Goal: Information Seeking & Learning: Learn about a topic

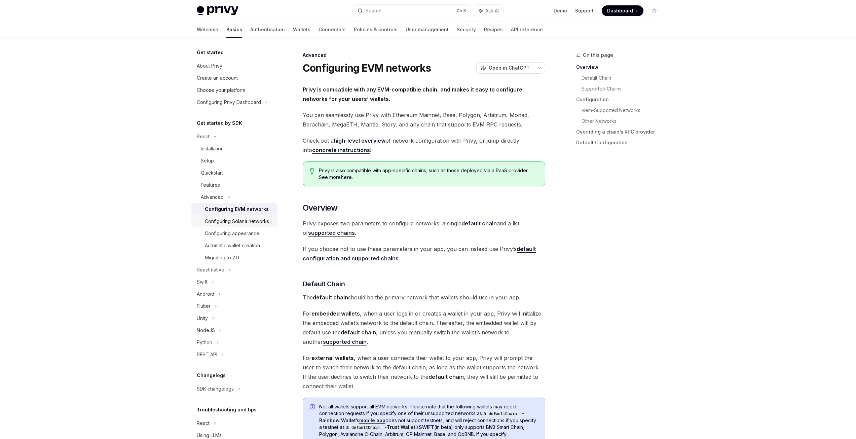
click at [235, 222] on div "Configuring Solana networks" at bounding box center [237, 221] width 64 height 8
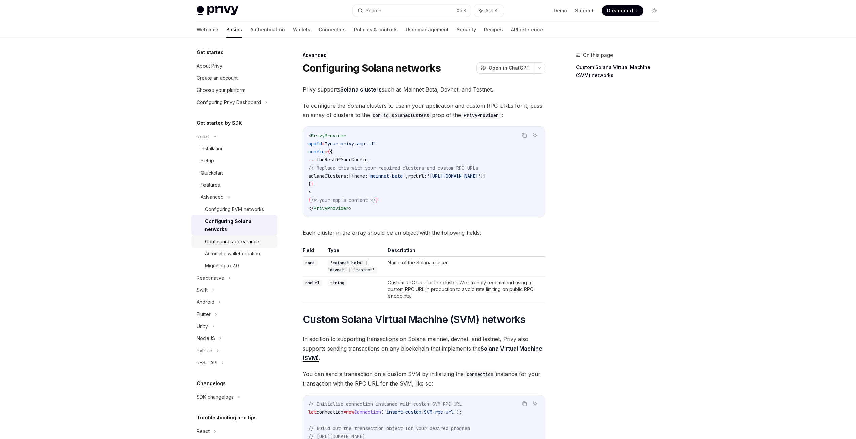
click at [241, 242] on div "Configuring appearance" at bounding box center [232, 241] width 54 height 8
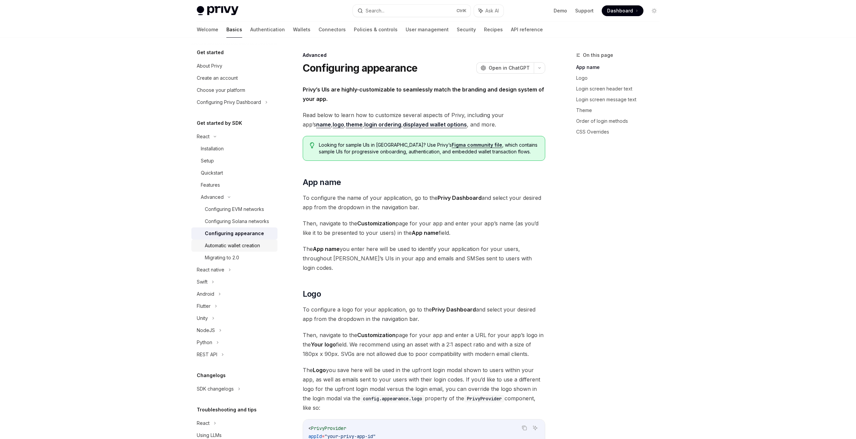
click at [242, 250] on div "Automatic wallet creation" at bounding box center [232, 245] width 55 height 8
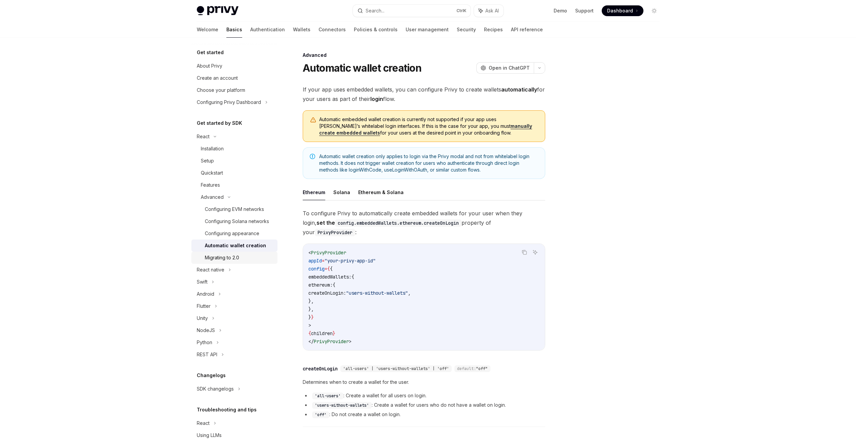
click at [240, 262] on div "Migrating to 2.0" at bounding box center [239, 258] width 69 height 8
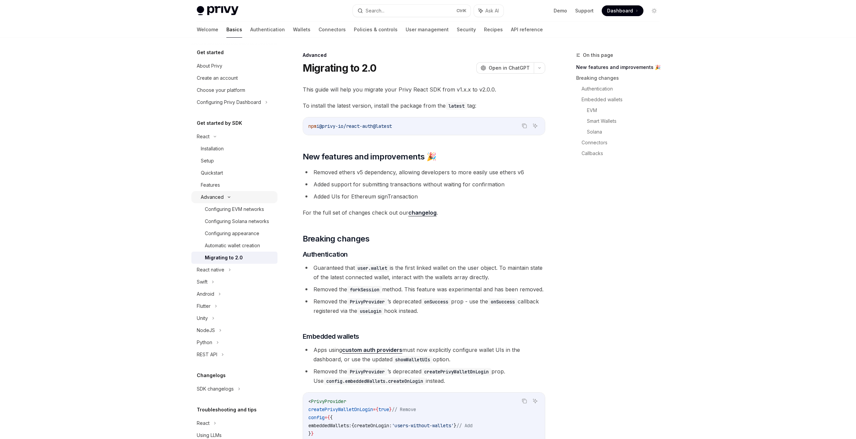
click at [226, 197] on icon at bounding box center [229, 197] width 8 height 3
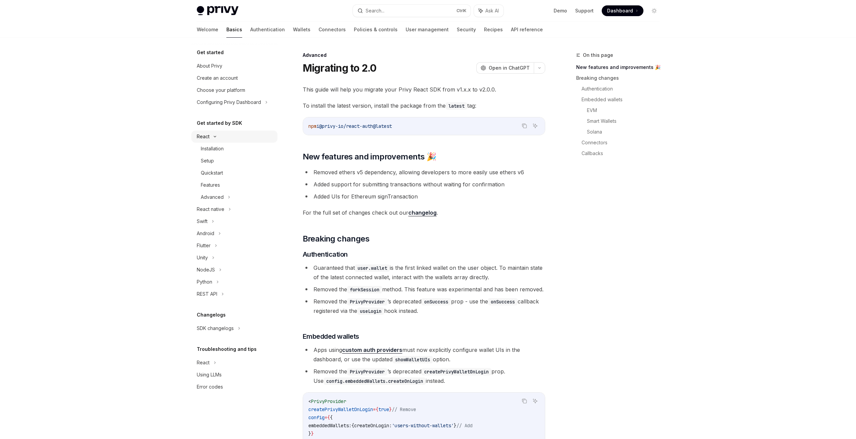
click at [228, 133] on div "React" at bounding box center [234, 136] width 86 height 12
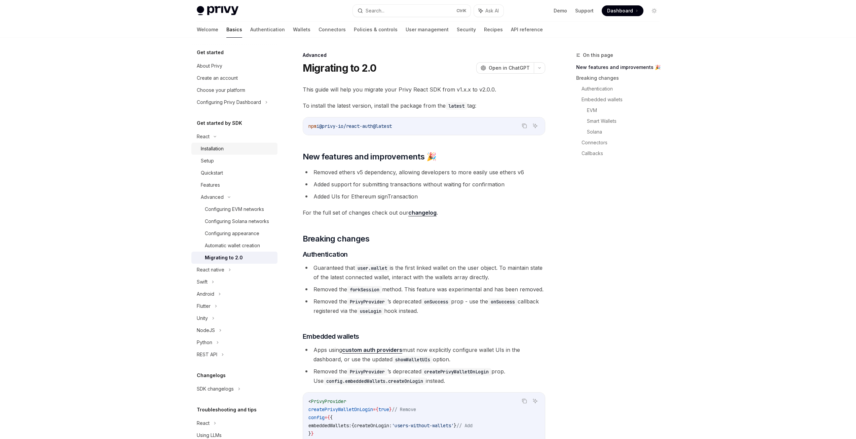
click at [237, 153] on link "Installation" at bounding box center [234, 149] width 86 height 12
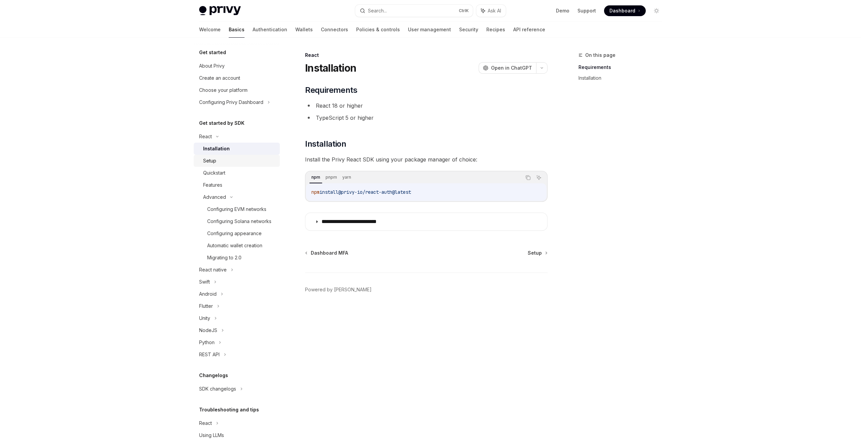
click at [237, 163] on div "Setup" at bounding box center [239, 161] width 73 height 8
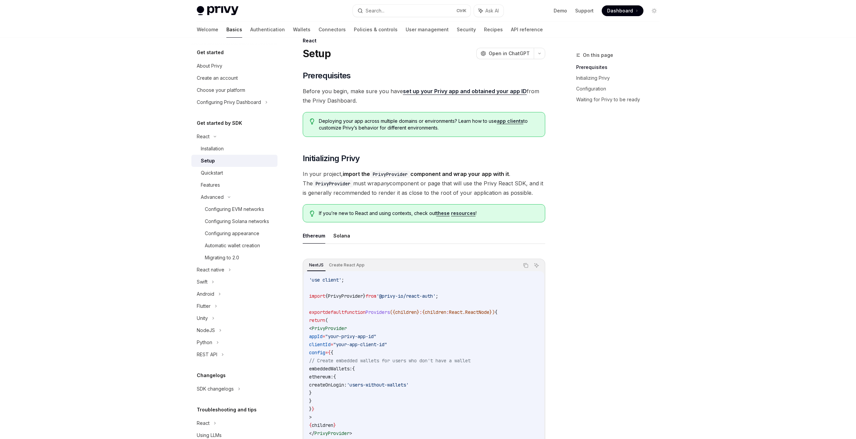
scroll to position [67, 0]
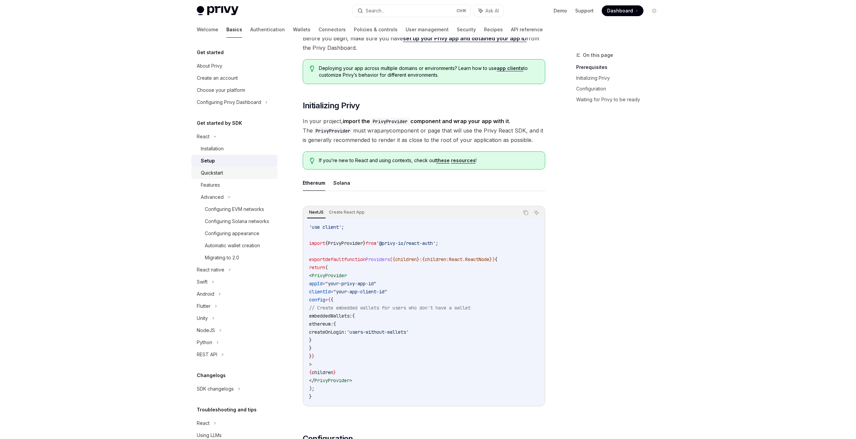
click at [244, 173] on div "Quickstart" at bounding box center [237, 173] width 73 height 8
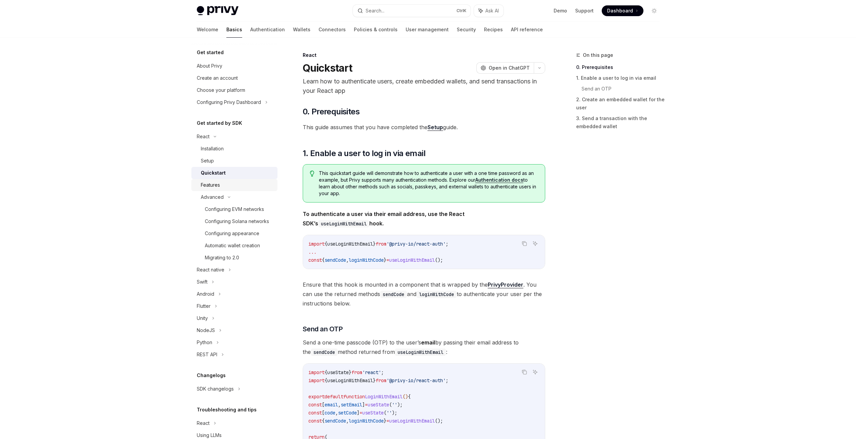
click at [239, 186] on div "Features" at bounding box center [237, 185] width 73 height 8
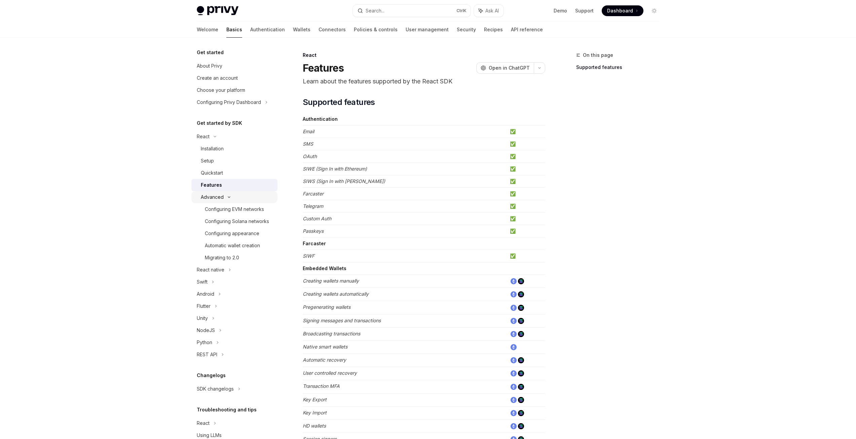
click at [235, 196] on div "Advanced" at bounding box center [234, 197] width 86 height 12
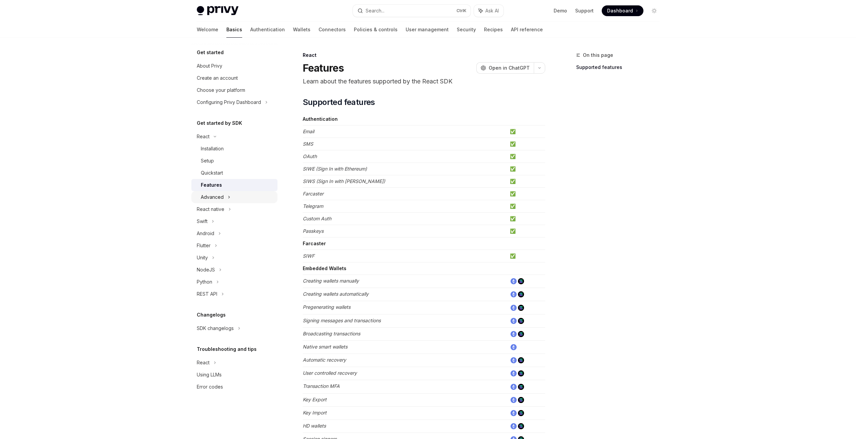
click at [235, 196] on div "Advanced" at bounding box center [234, 197] width 86 height 12
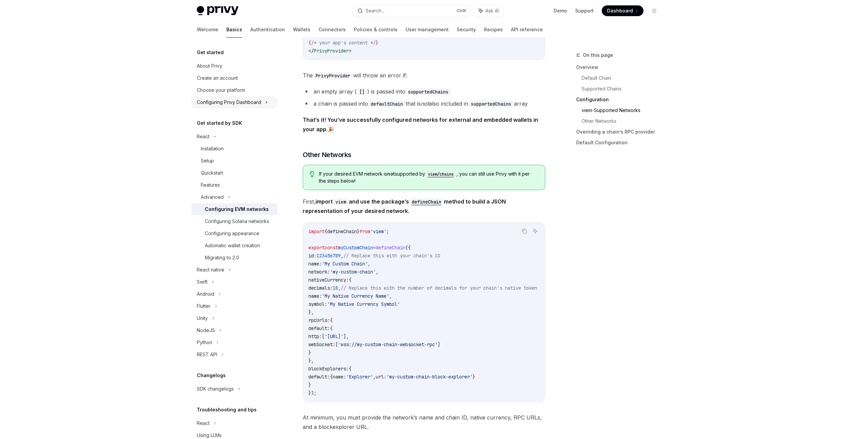
click at [247, 103] on div "Configuring Privy Dashboard" at bounding box center [229, 102] width 64 height 8
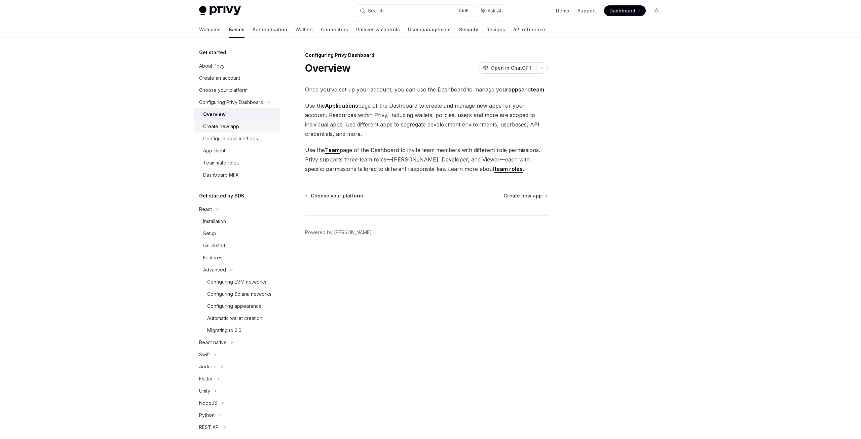
click at [247, 124] on div "Create new app" at bounding box center [239, 126] width 73 height 8
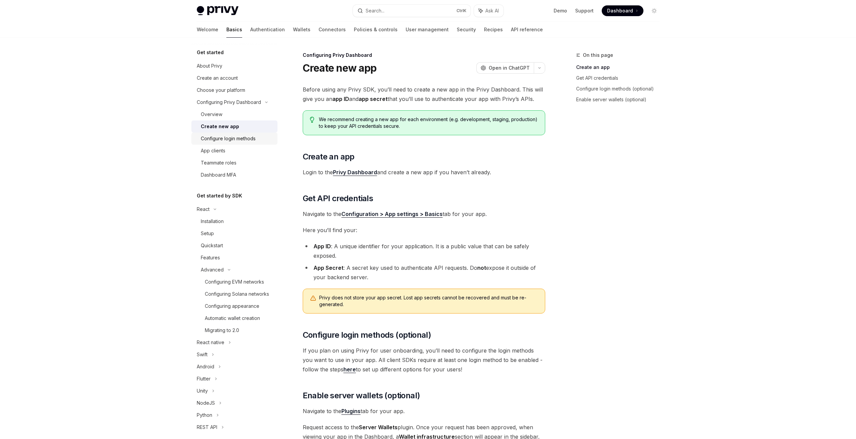
click at [248, 133] on link "Configure login methods" at bounding box center [234, 138] width 86 height 12
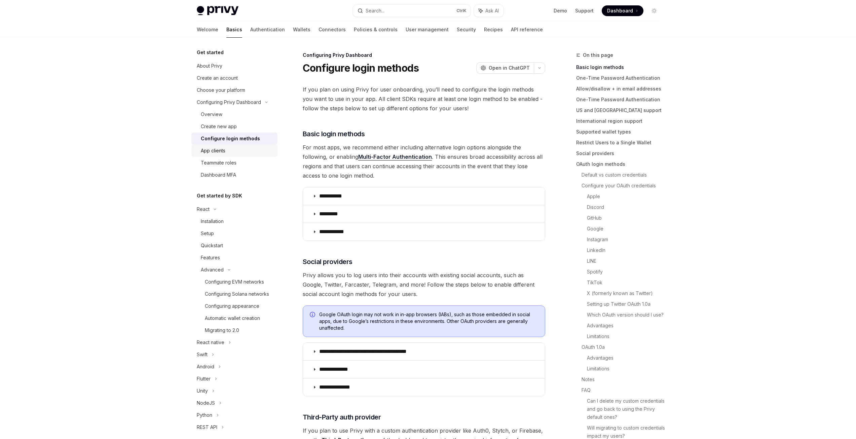
click at [243, 148] on div "App clients" at bounding box center [237, 151] width 73 height 8
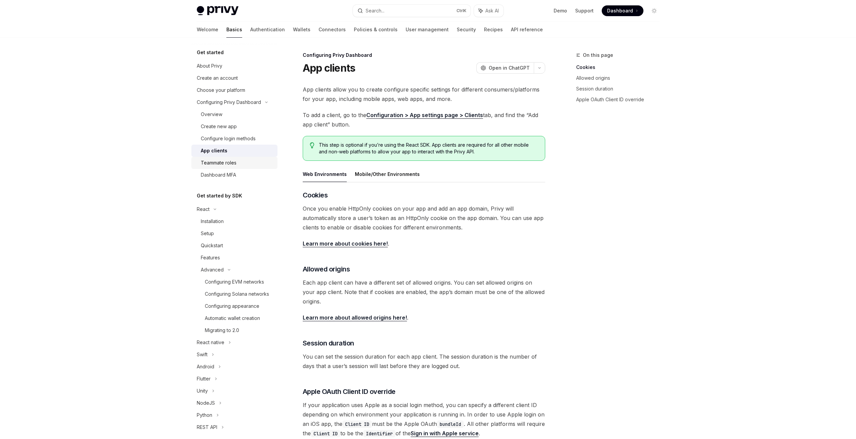
click at [237, 161] on div "Teammate roles" at bounding box center [237, 163] width 73 height 8
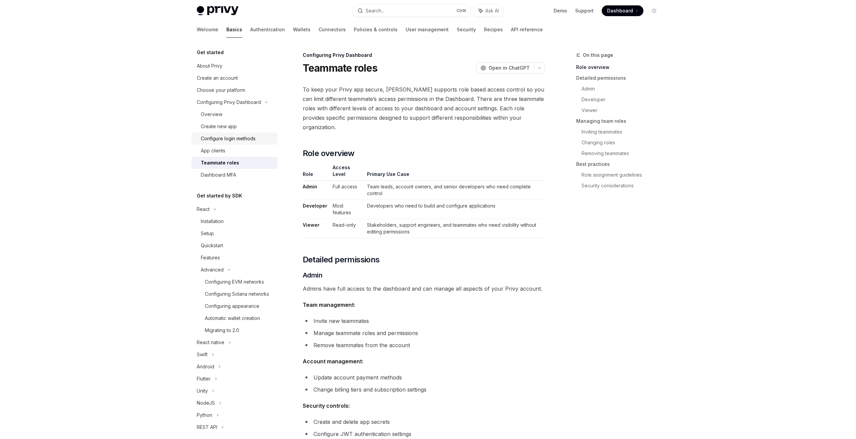
click at [243, 137] on div "Configure login methods" at bounding box center [228, 139] width 55 height 8
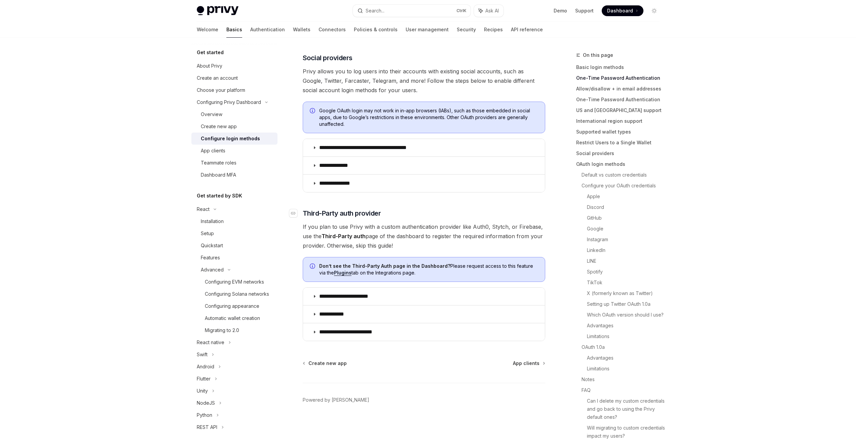
scroll to position [206, 0]
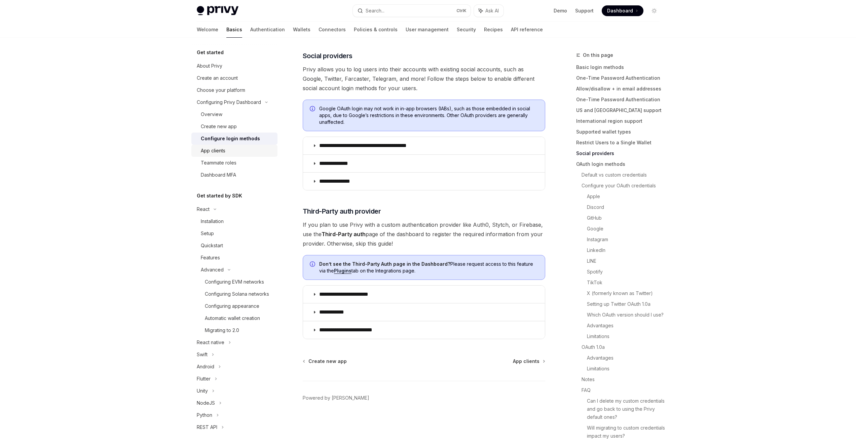
click at [240, 153] on div "App clients" at bounding box center [237, 151] width 73 height 8
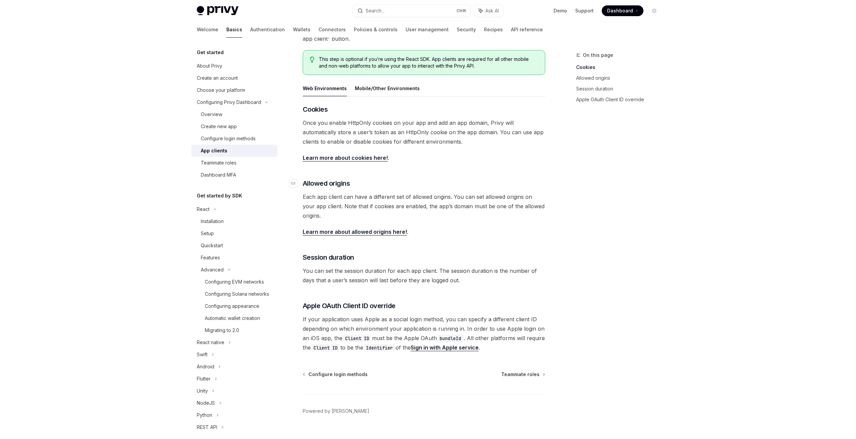
scroll to position [99, 0]
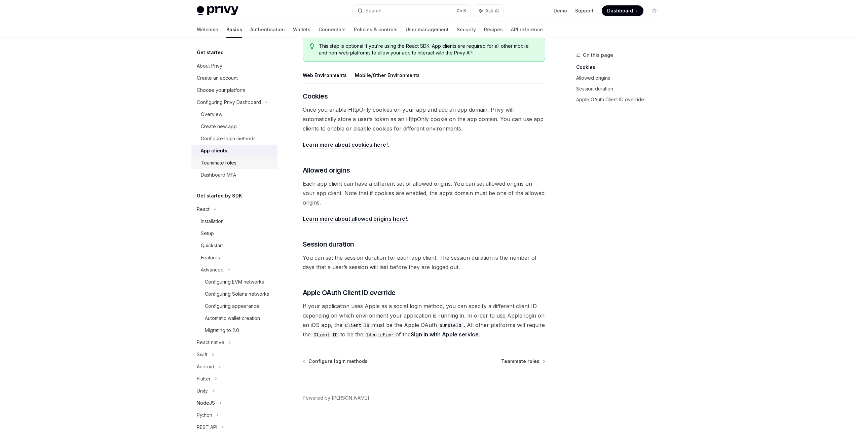
click at [252, 162] on div "Teammate roles" at bounding box center [237, 163] width 73 height 8
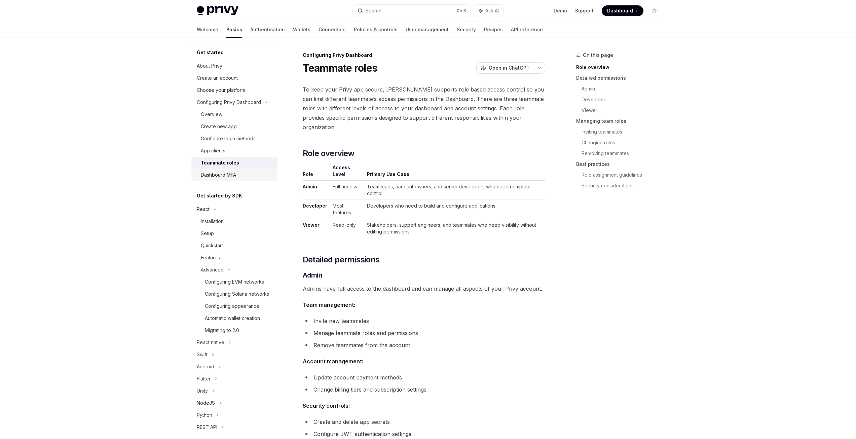
click at [249, 175] on div "Dashboard MFA" at bounding box center [237, 175] width 73 height 8
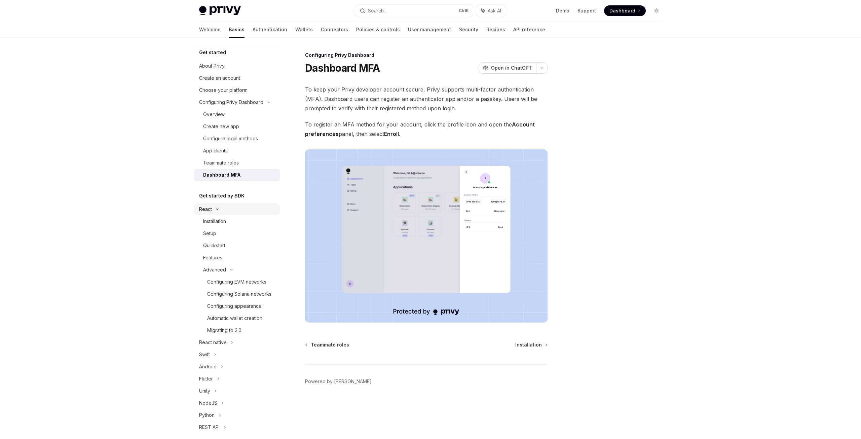
click at [239, 208] on div "React" at bounding box center [237, 209] width 86 height 12
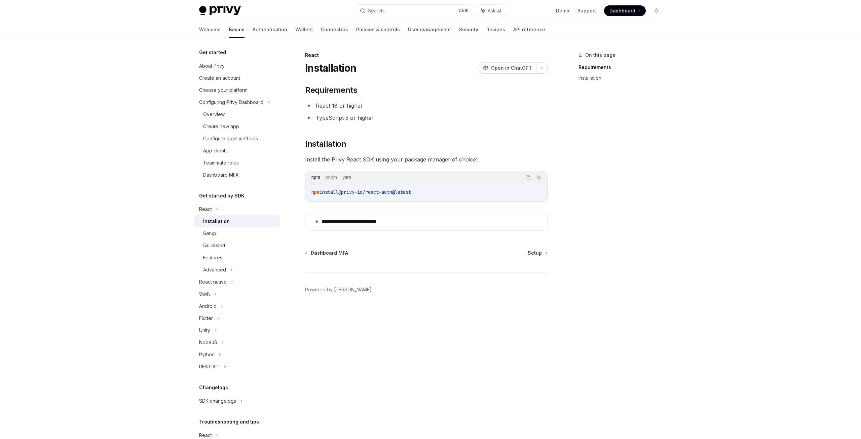
click at [240, 225] on div "Installation" at bounding box center [239, 221] width 73 height 8
click at [358, 223] on p "**********" at bounding box center [359, 221] width 76 height 7
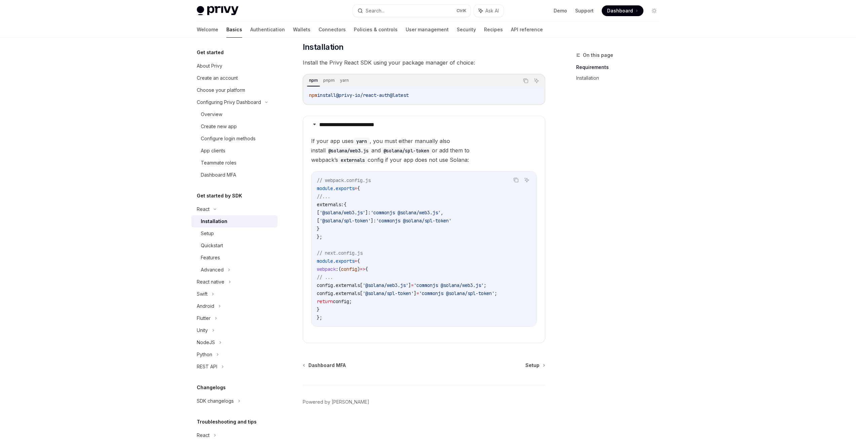
scroll to position [104, 0]
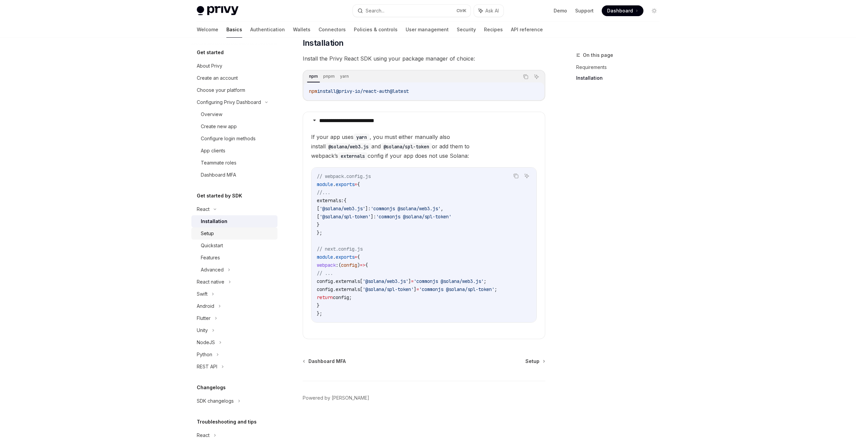
click at [227, 233] on div "Setup" at bounding box center [237, 233] width 73 height 8
type textarea "*"
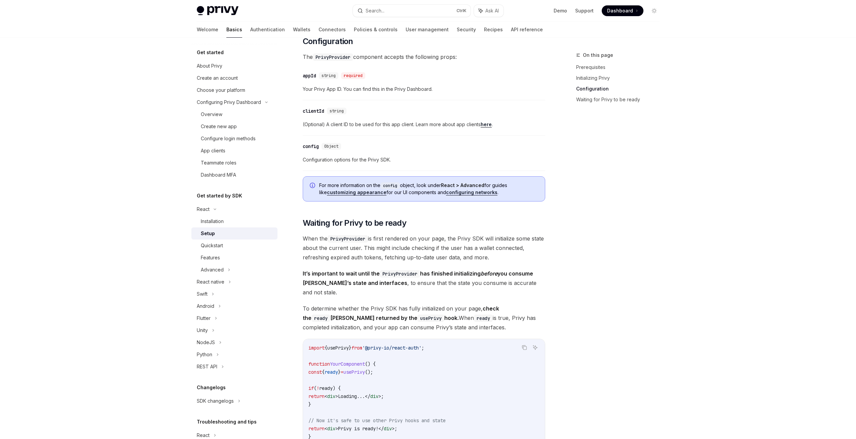
scroll to position [639, 0]
